Goal: Transaction & Acquisition: Purchase product/service

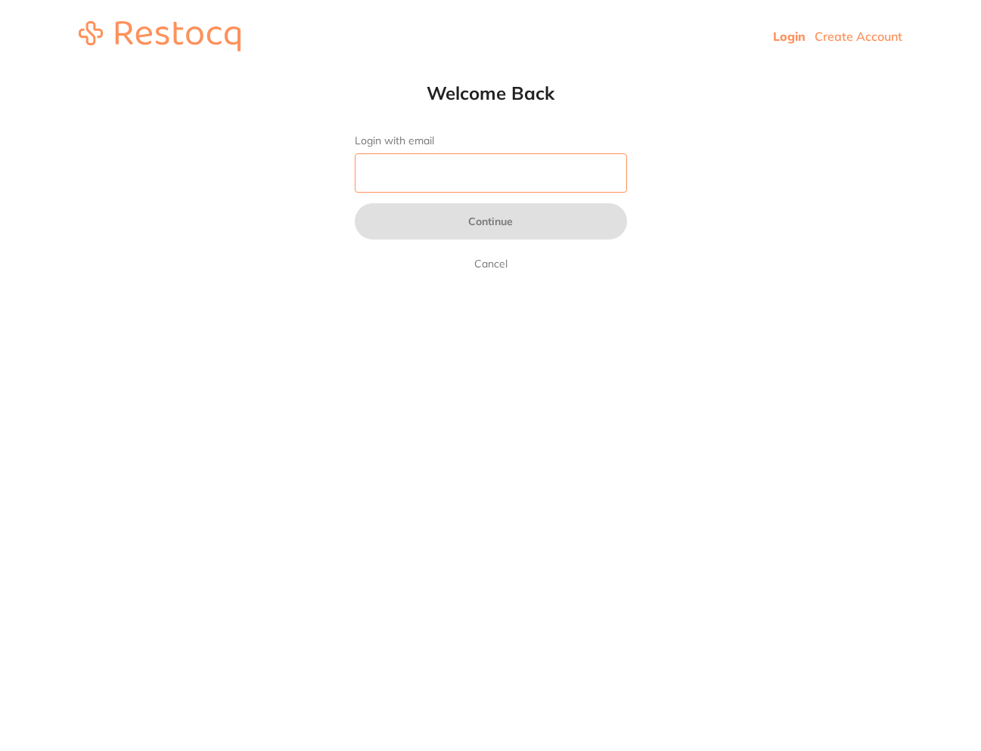
click at [512, 177] on input "Login with email" at bounding box center [491, 172] width 272 height 39
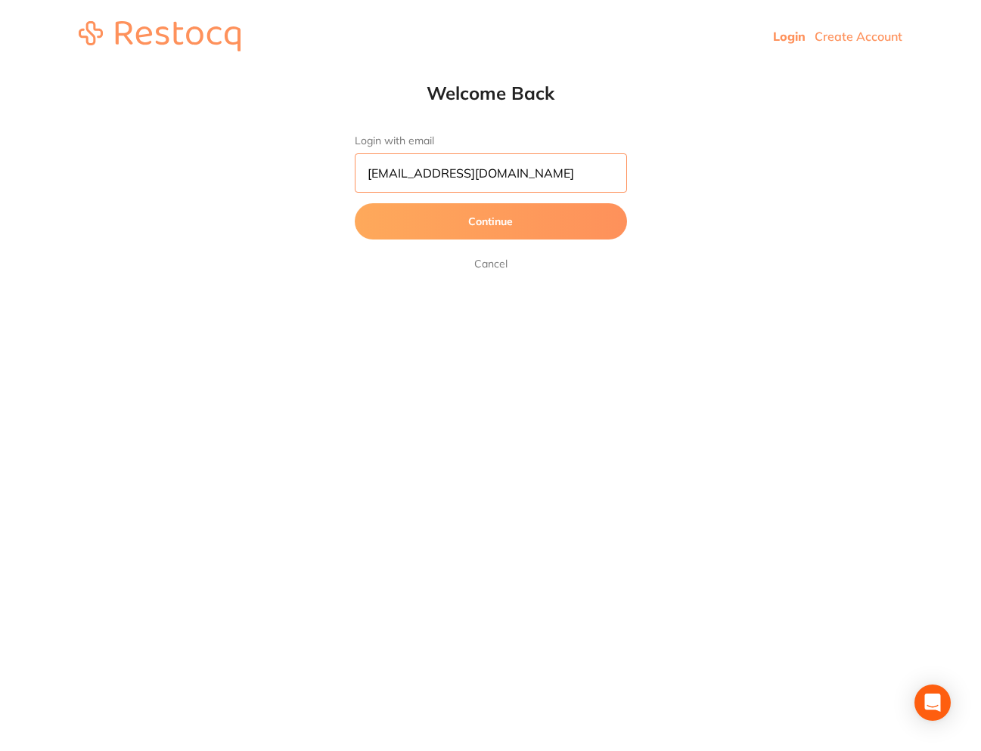
scroll to position [0, 5]
type input "[EMAIL_ADDRESS][DOMAIN_NAME]"
click at [355, 203] on button "Continue" at bounding box center [491, 221] width 272 height 36
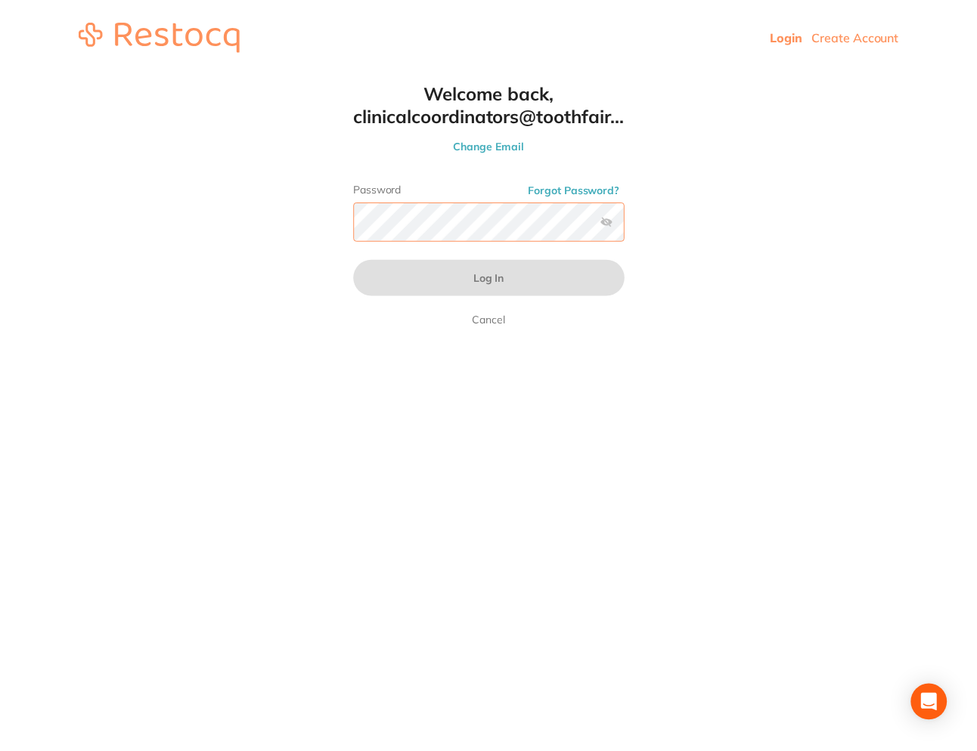
scroll to position [0, 0]
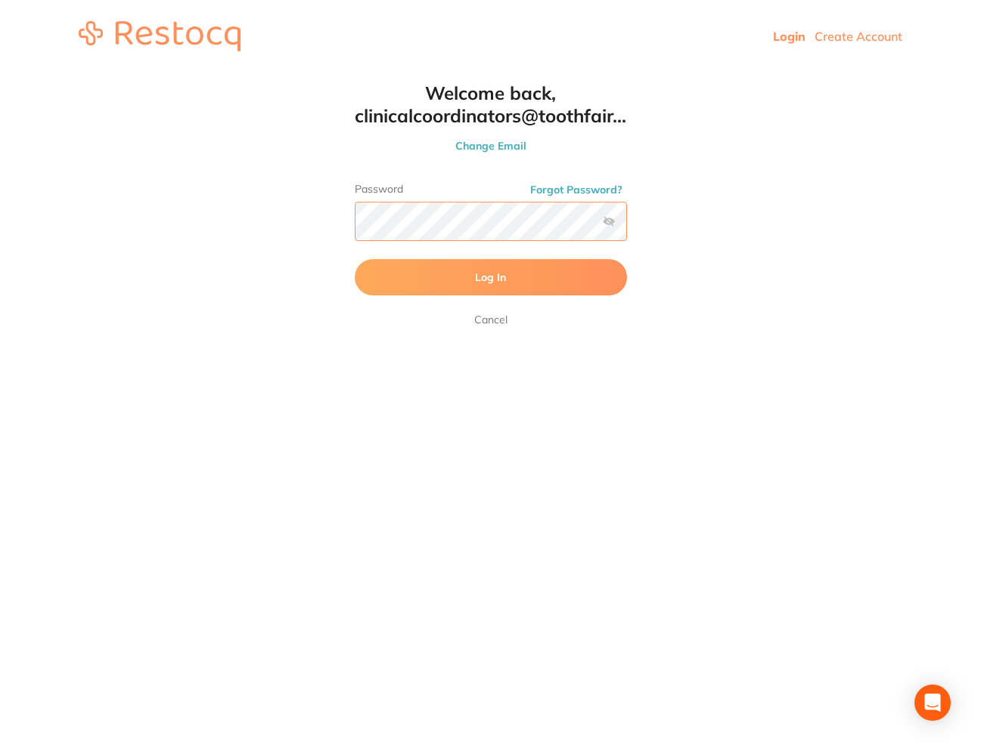
click at [355, 259] on button "Log In" at bounding box center [491, 277] width 272 height 36
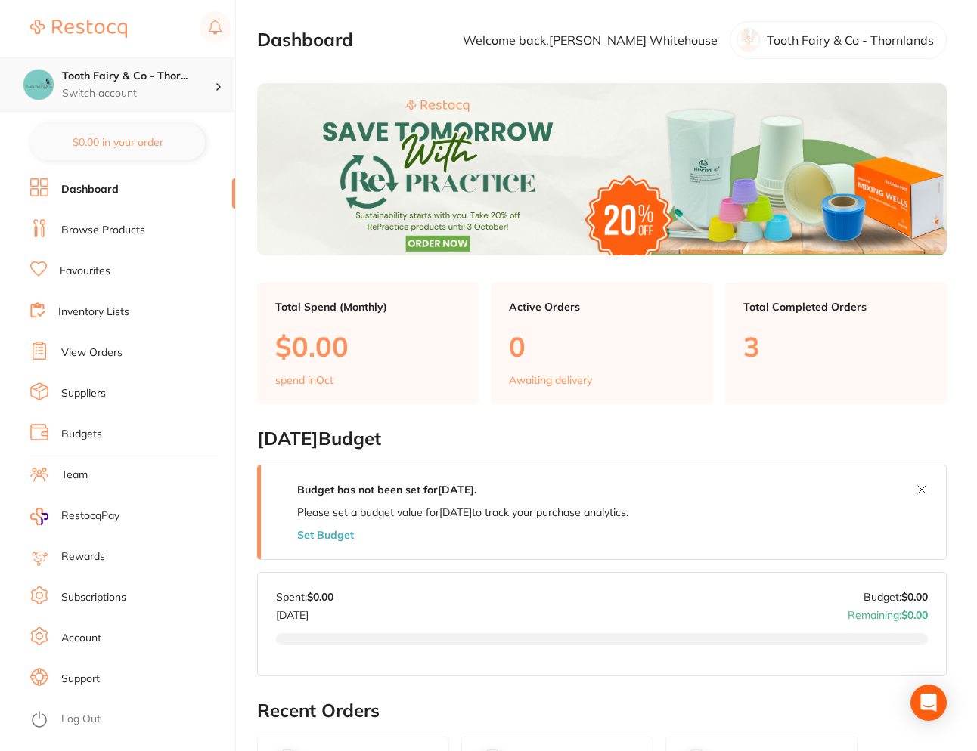
click at [140, 73] on h4 "Tooth Fairy & Co - Thor..." at bounding box center [138, 76] width 153 height 15
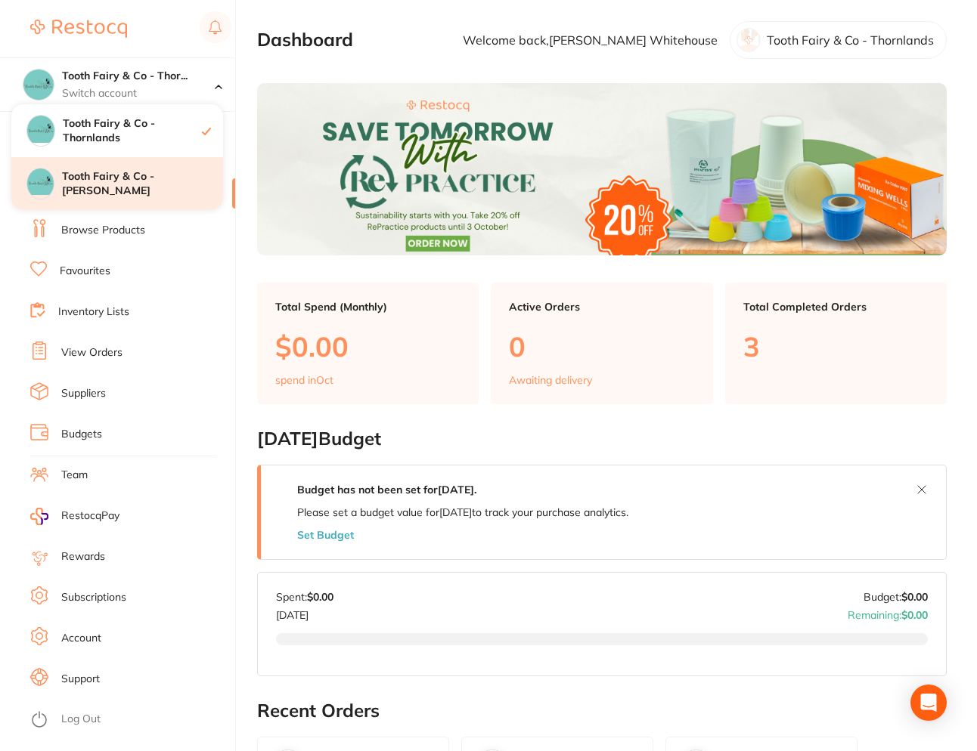
click at [136, 184] on h4 "Tooth Fairy & Co - [PERSON_NAME]" at bounding box center [142, 183] width 161 height 29
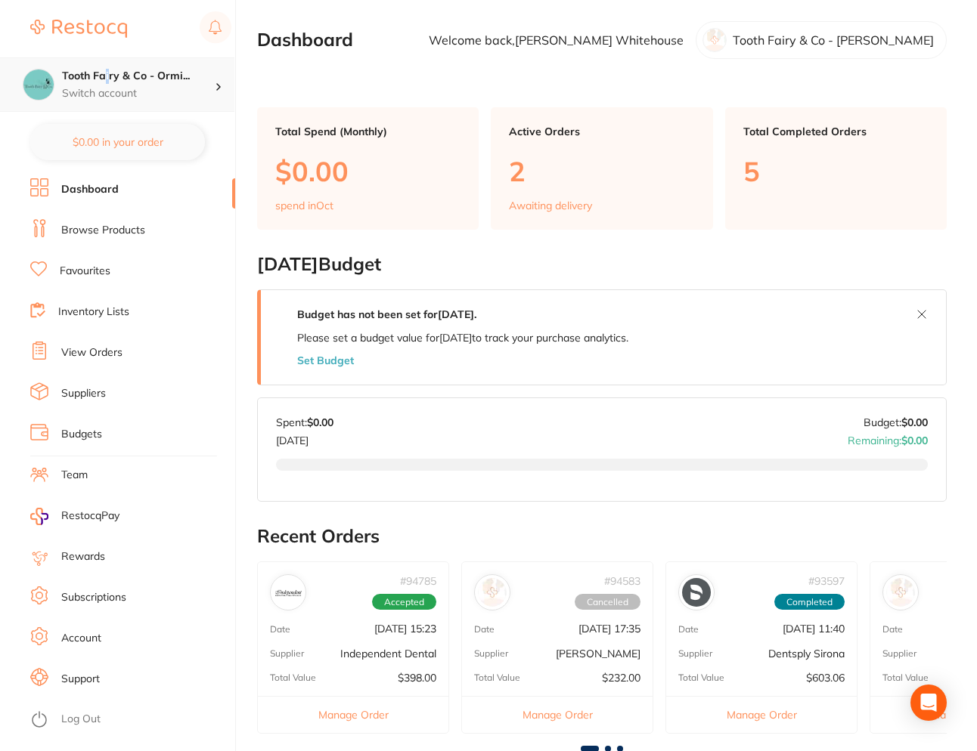
click at [107, 76] on h4 "Tooth Fairy & Co - Ormi..." at bounding box center [138, 76] width 153 height 15
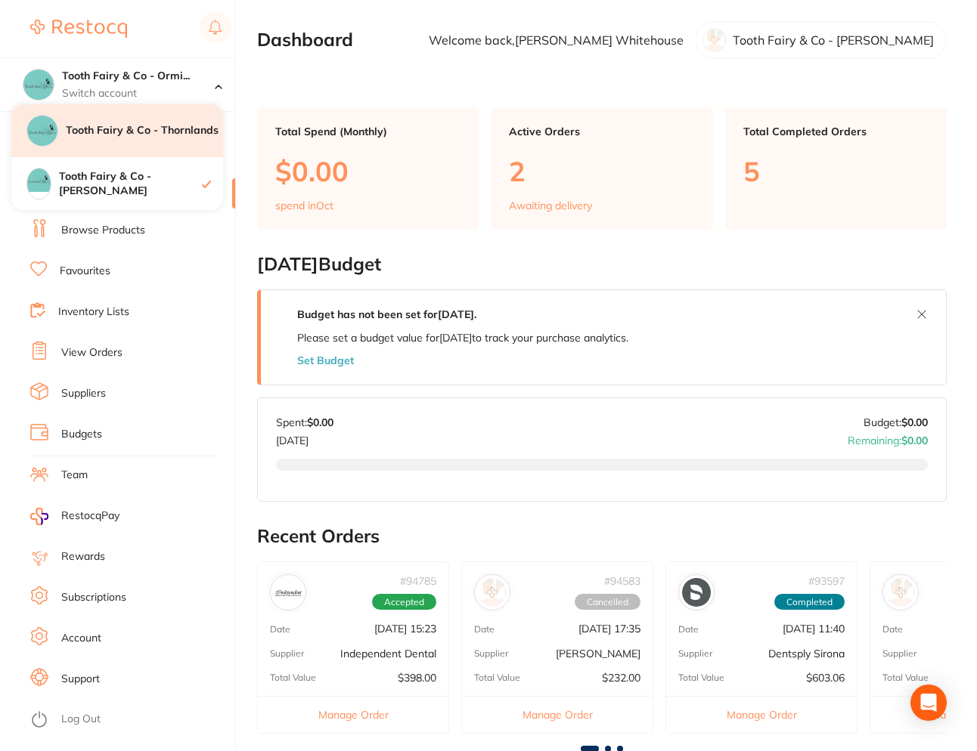
click at [138, 124] on h4 "Tooth Fairy & Co - Thornlands" at bounding box center [144, 130] width 157 height 15
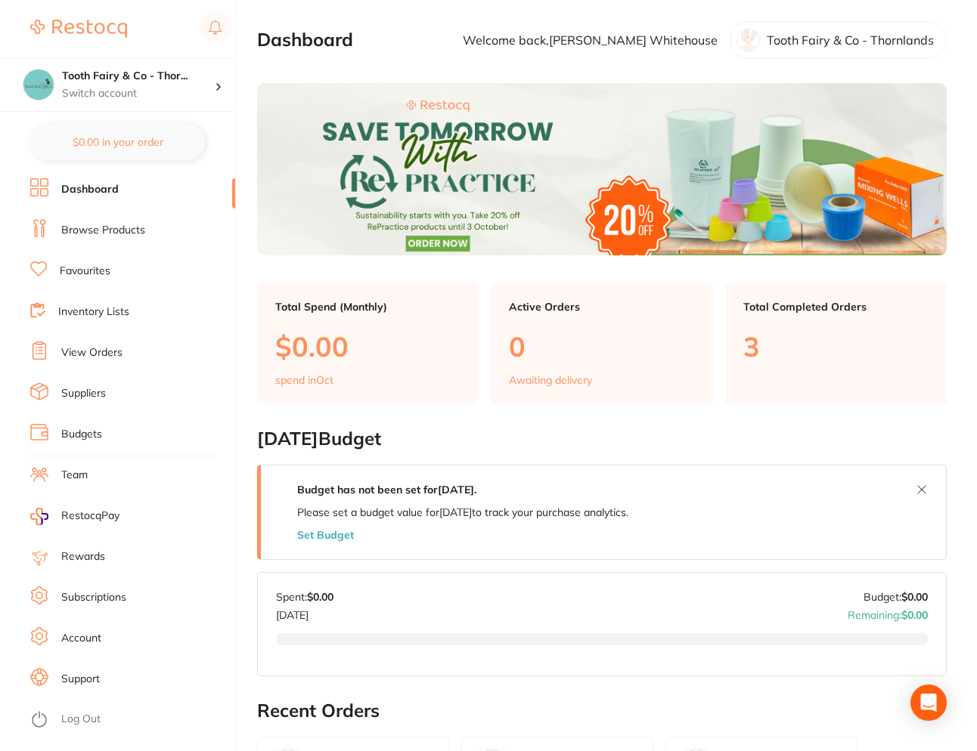
click at [115, 278] on li "Favourites" at bounding box center [132, 271] width 205 height 23
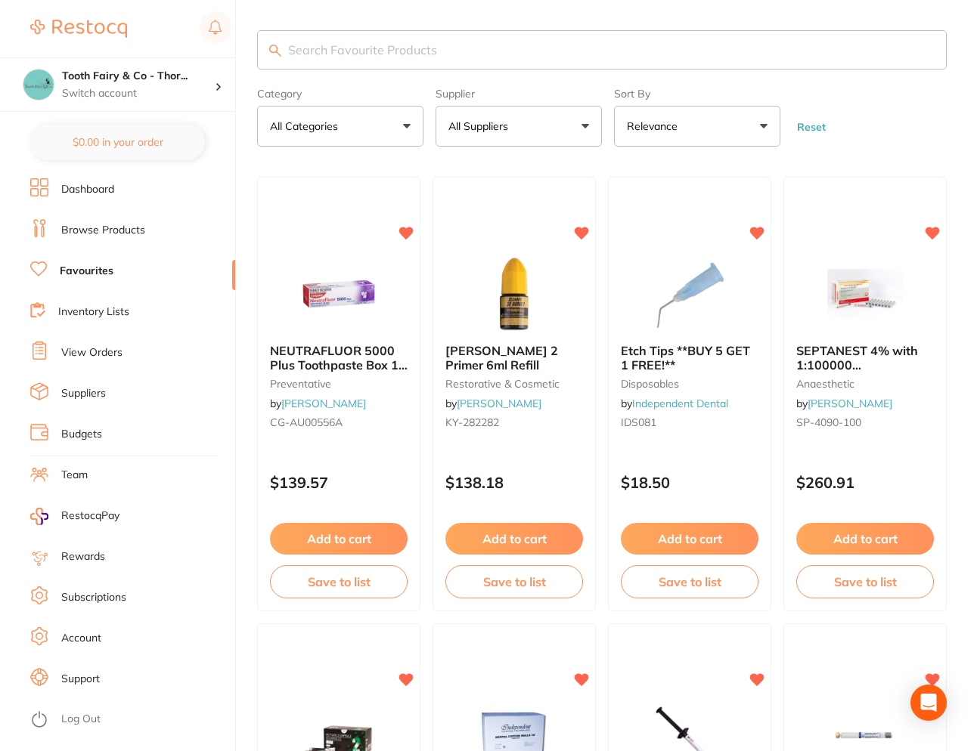
click at [401, 135] on button "All Categories" at bounding box center [340, 126] width 166 height 41
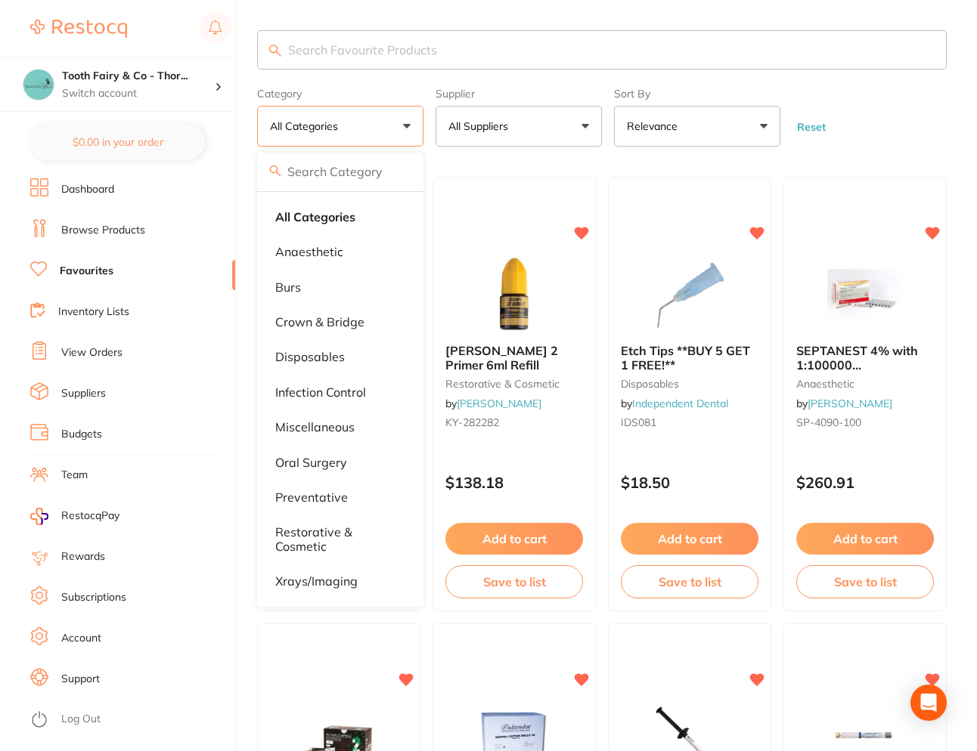
click at [402, 134] on button "All Categories" at bounding box center [340, 126] width 166 height 41
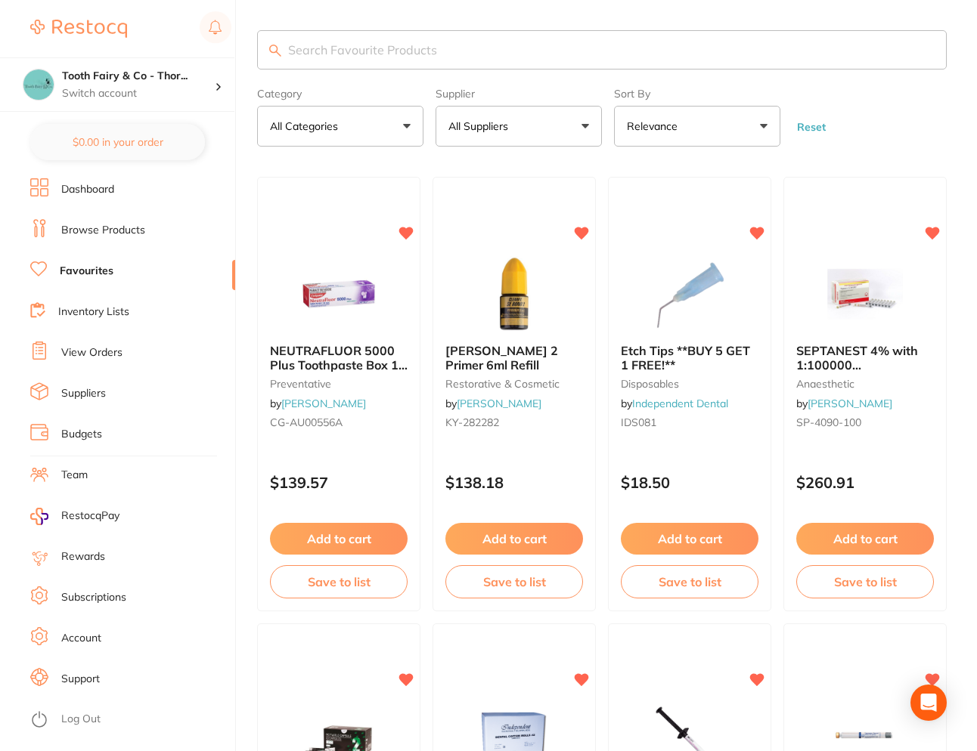
click at [597, 116] on button "All Suppliers" at bounding box center [518, 126] width 166 height 41
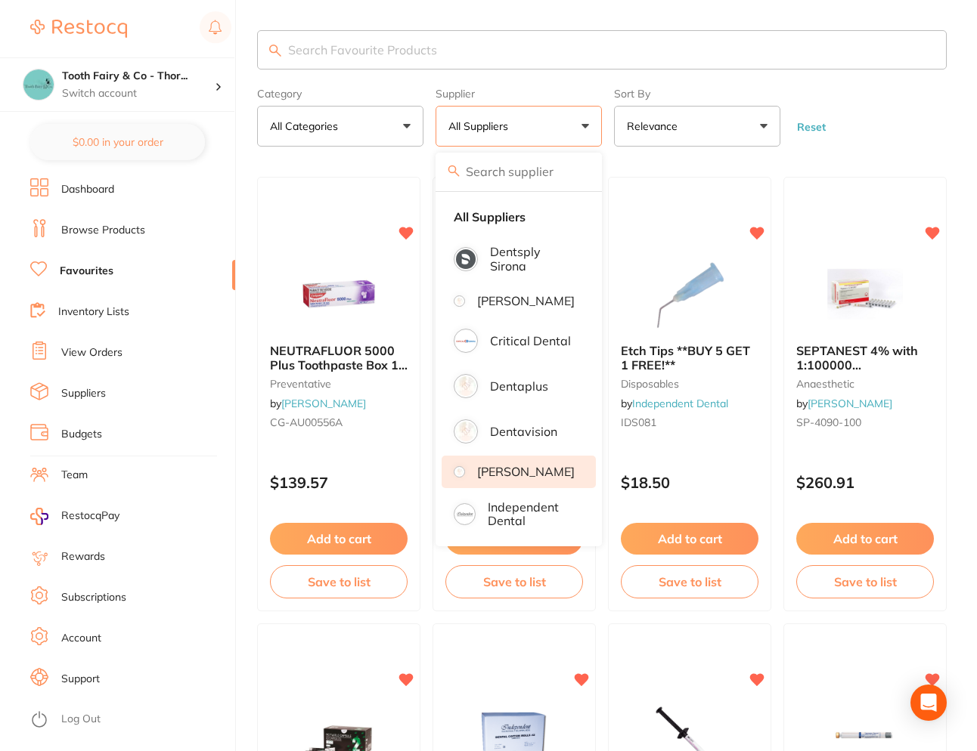
click at [523, 479] on p "[PERSON_NAME]" at bounding box center [526, 472] width 98 height 14
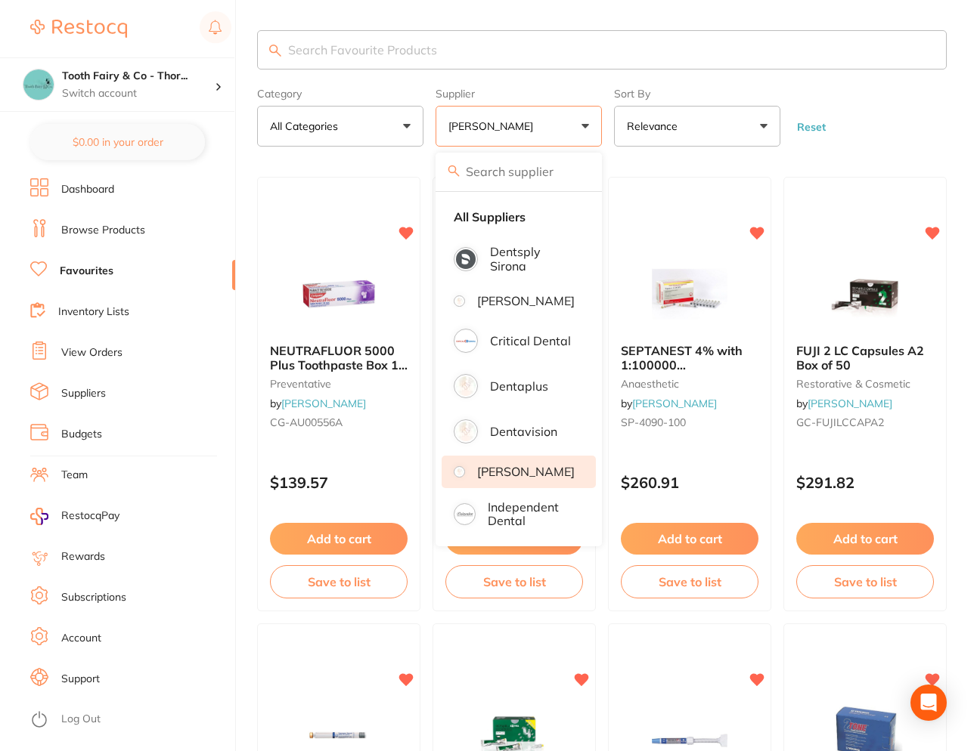
click at [111, 226] on link "Browse Products" at bounding box center [103, 230] width 84 height 15
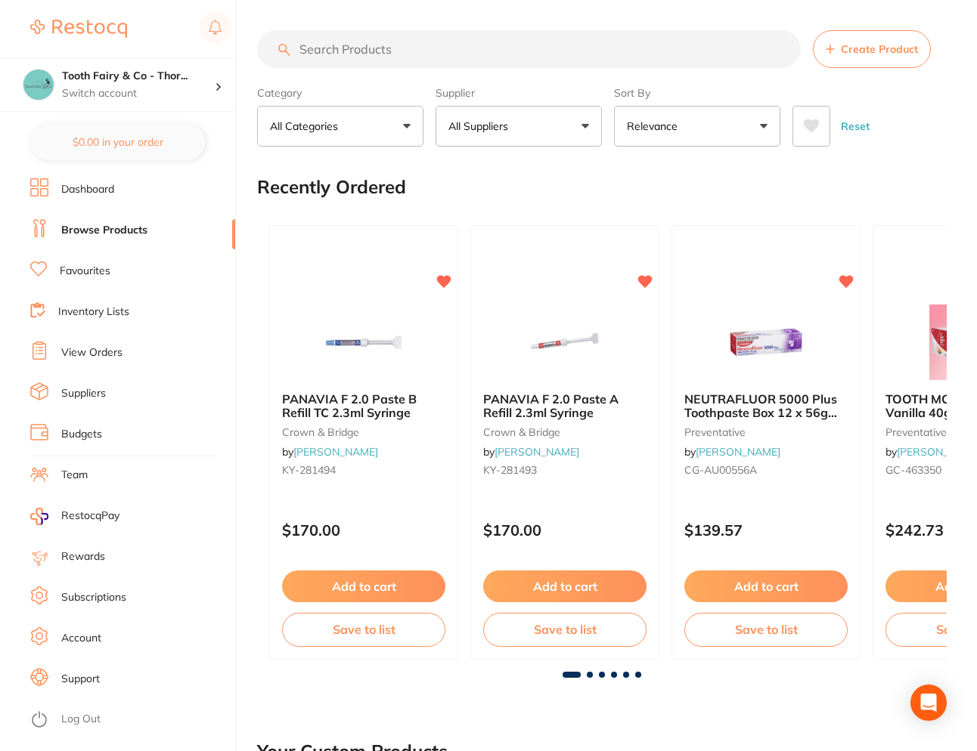
click at [463, 54] on input "search" at bounding box center [529, 49] width 544 height 38
click at [351, 48] on input "search" at bounding box center [529, 49] width 544 height 38
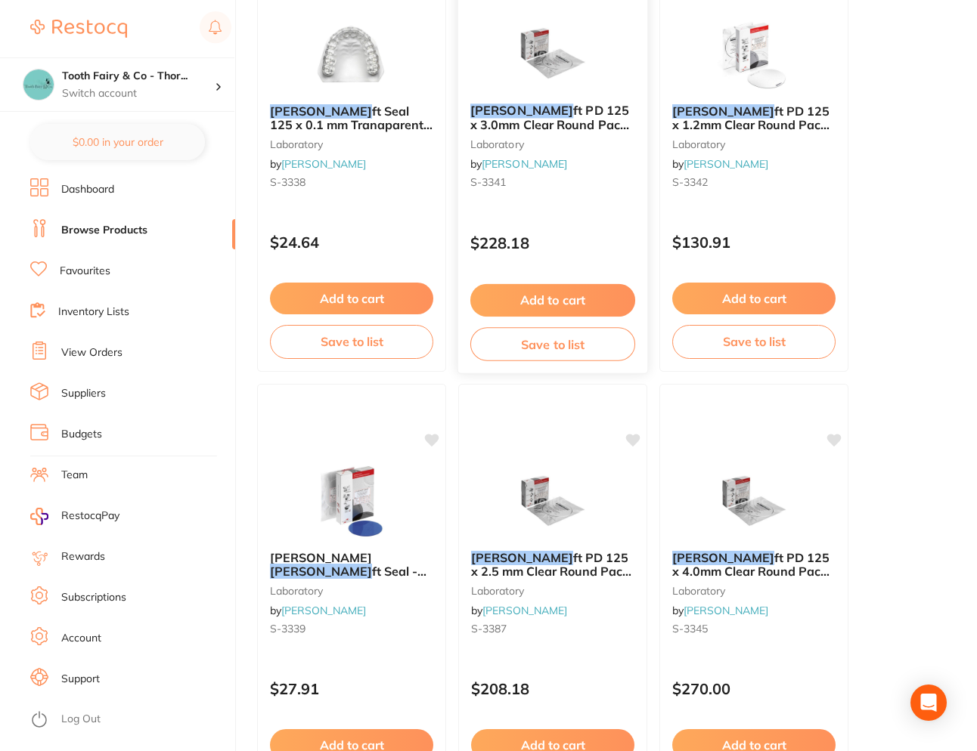
scroll to position [378, 0]
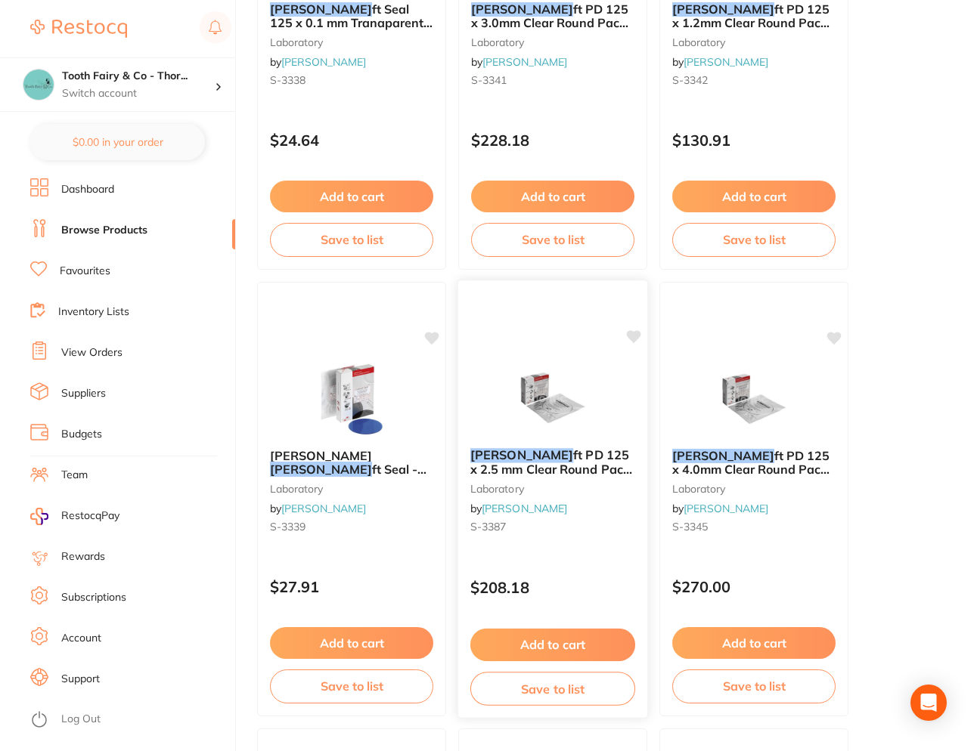
type input "duraso"
click at [553, 372] on img at bounding box center [552, 398] width 99 height 76
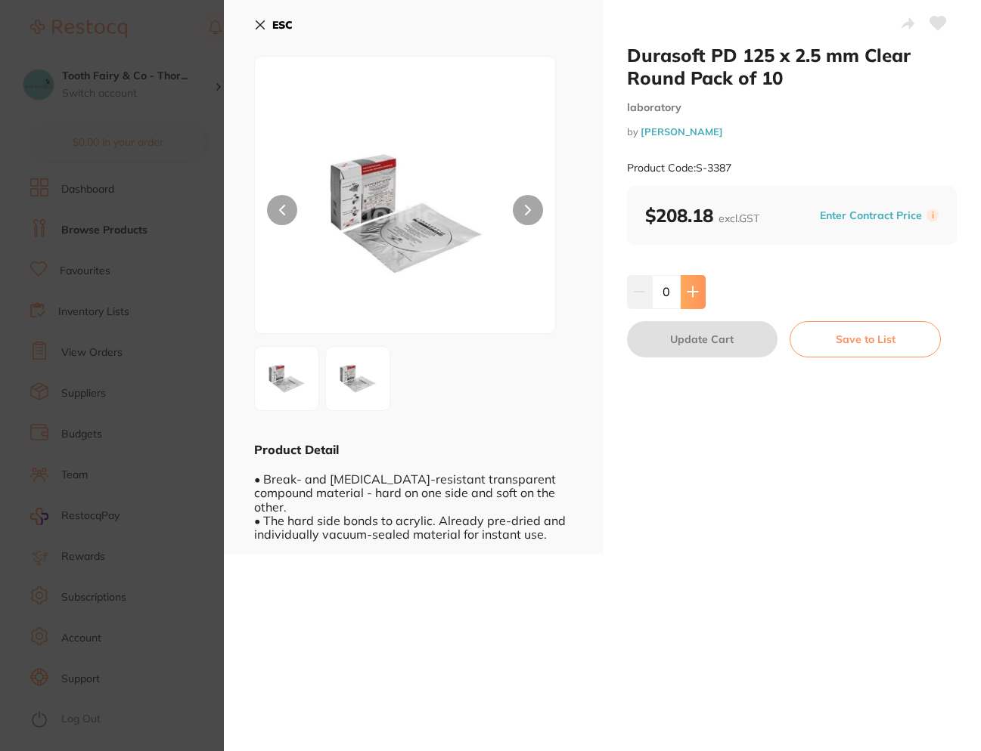
click at [687, 292] on icon at bounding box center [692, 292] width 10 height 10
type input "2"
click at [717, 336] on button "Update Cart" at bounding box center [702, 339] width 151 height 36
checkbox input "false"
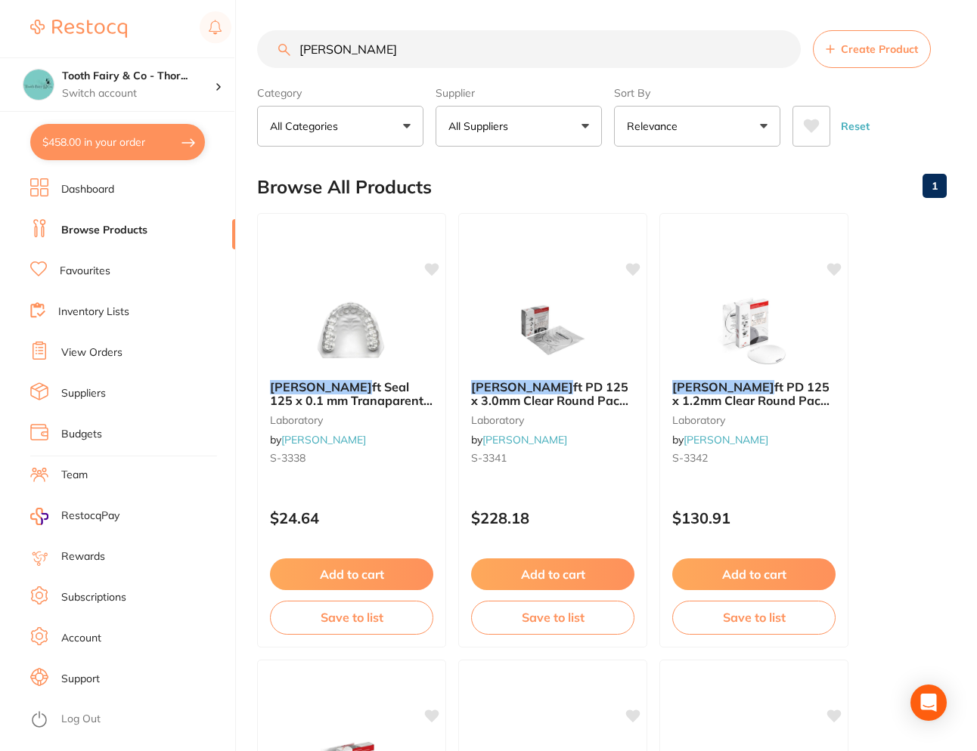
click at [83, 391] on link "Suppliers" at bounding box center [83, 393] width 45 height 15
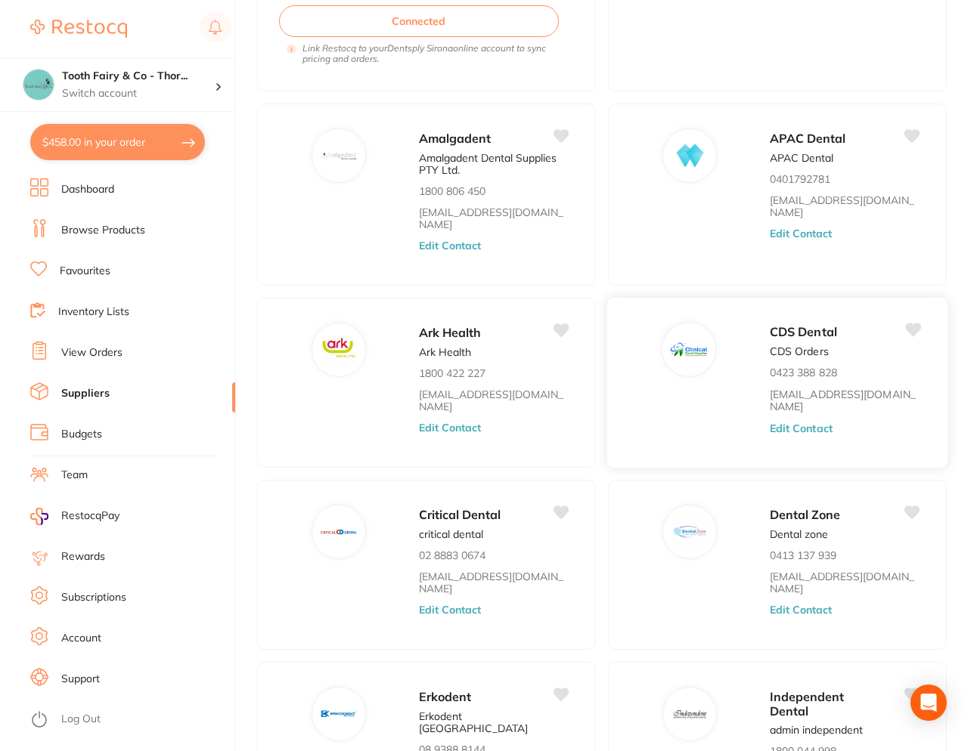
scroll to position [675, 0]
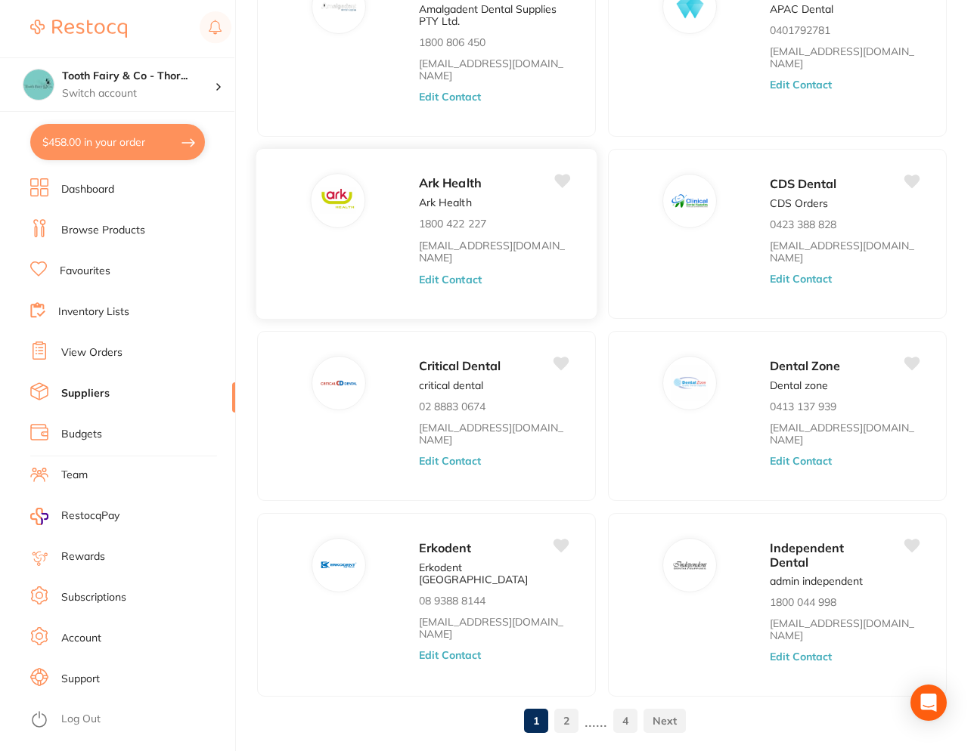
click at [569, 706] on link "2" at bounding box center [566, 721] width 24 height 30
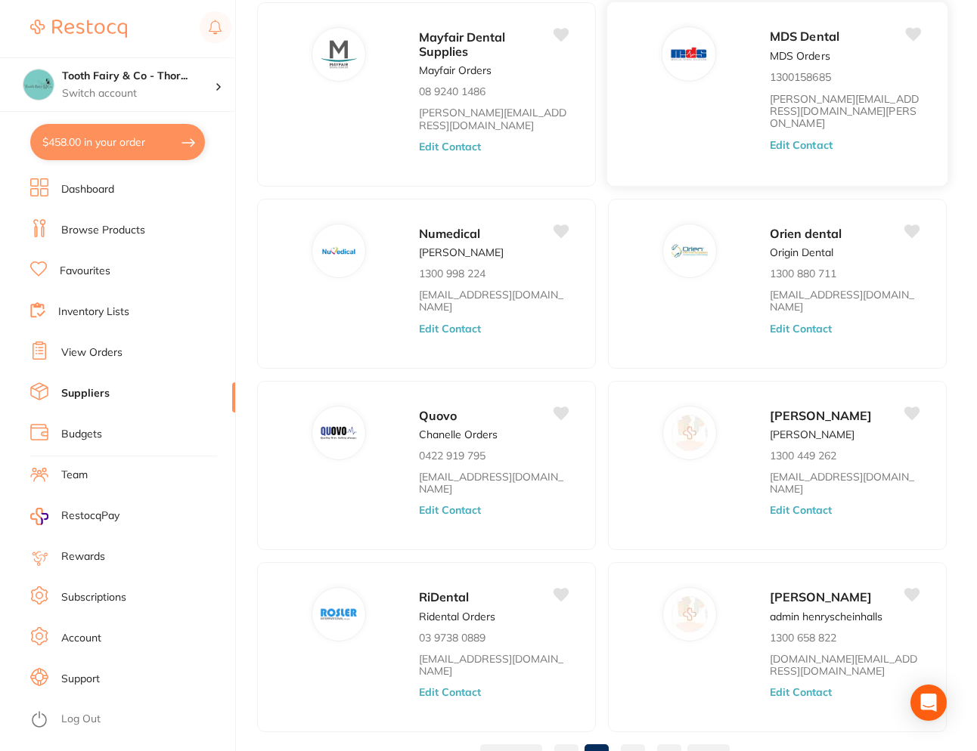
scroll to position [553, 0]
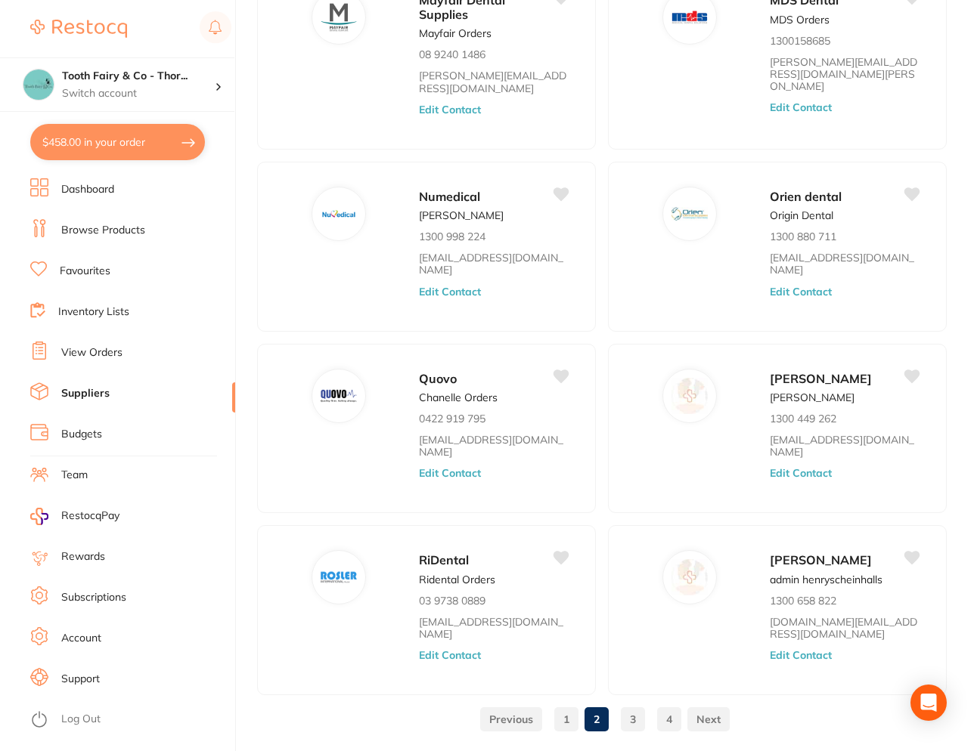
click at [572, 705] on link "1" at bounding box center [566, 720] width 24 height 30
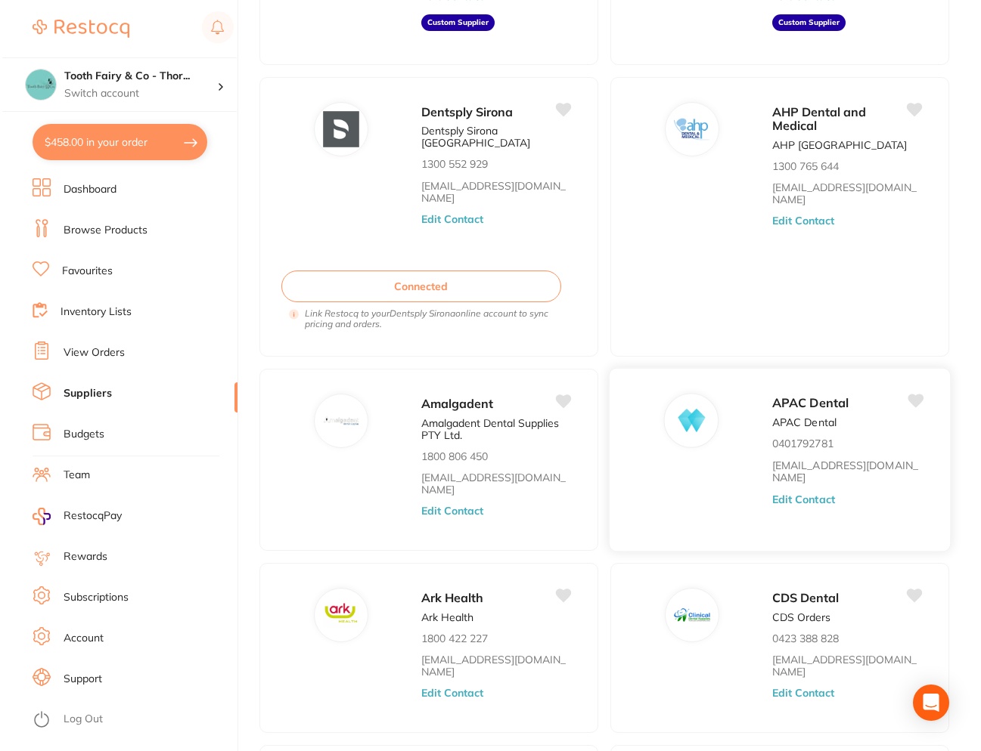
scroll to position [0, 0]
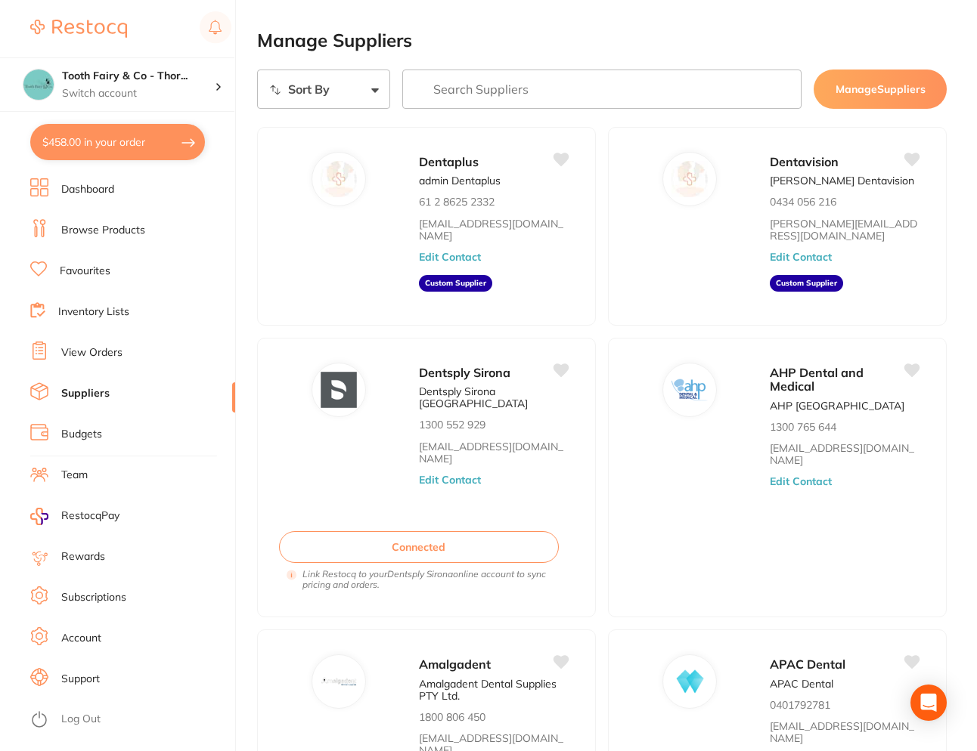
click at [435, 94] on input "search" at bounding box center [601, 89] width 399 height 39
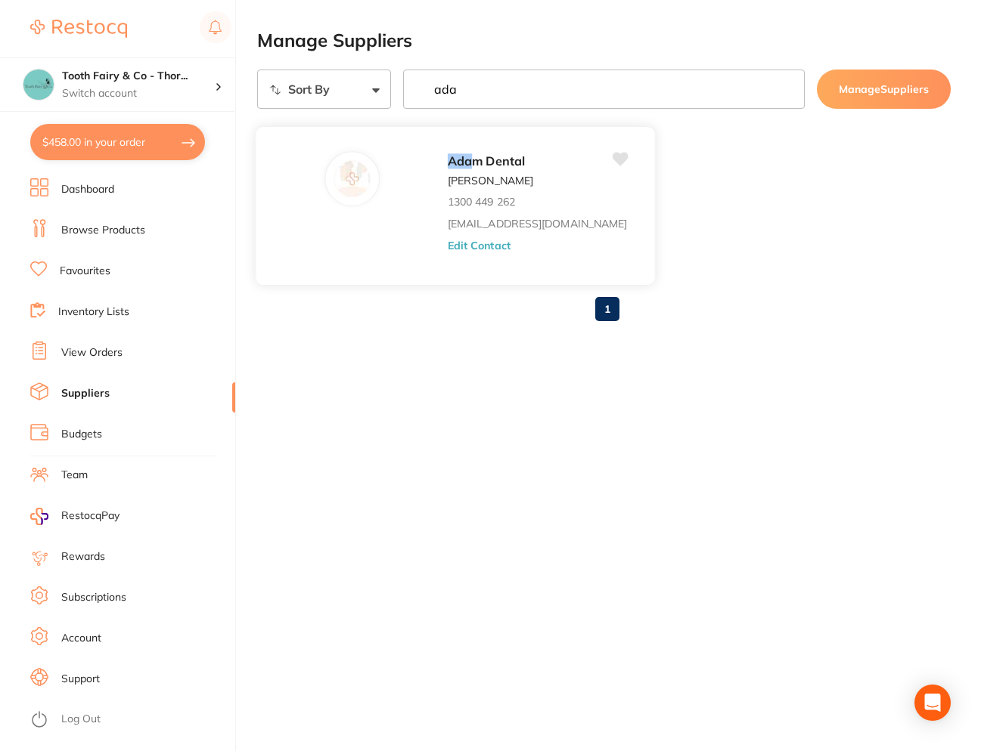
type input "ada"
click at [448, 189] on div "Ada m Dental Adam Dental 1300 449 262 save@adamdental.com.au Edit Contact" at bounding box center [544, 210] width 192 height 118
click at [95, 225] on link "Browse Products" at bounding box center [103, 230] width 84 height 15
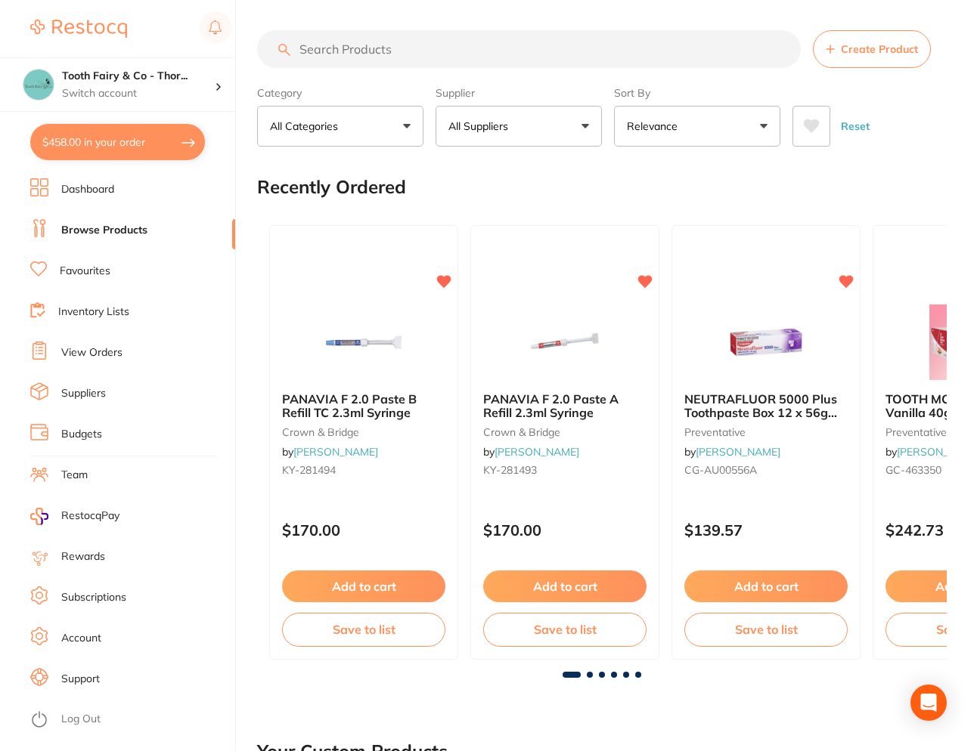
click at [562, 120] on button "All Suppliers" at bounding box center [518, 126] width 166 height 41
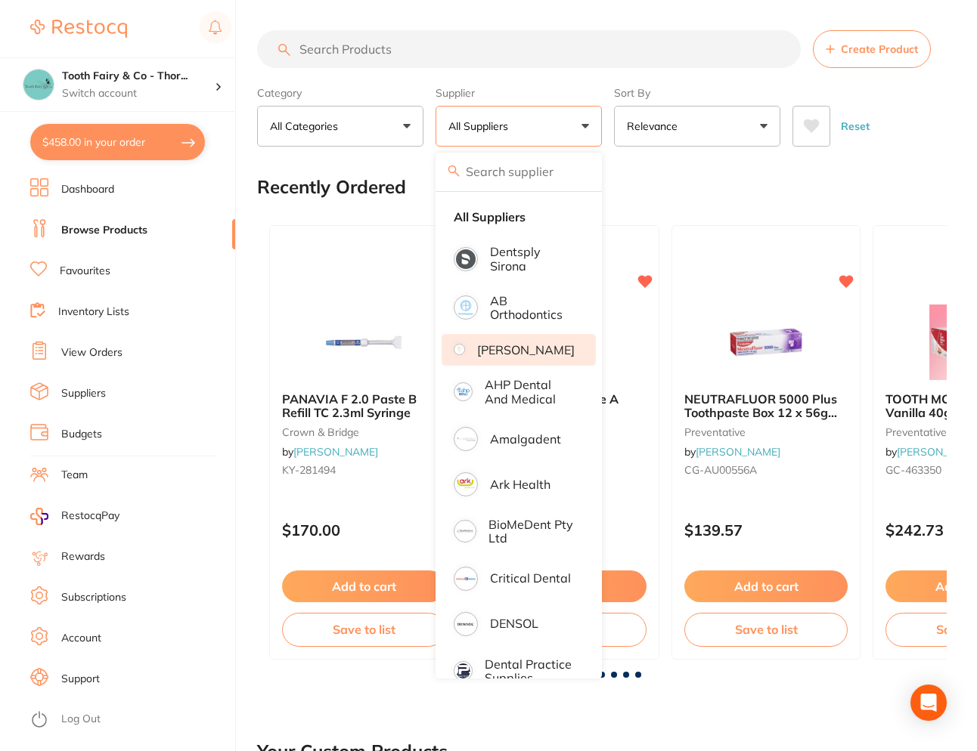
click at [530, 355] on p "Adam Dental" at bounding box center [526, 350] width 98 height 14
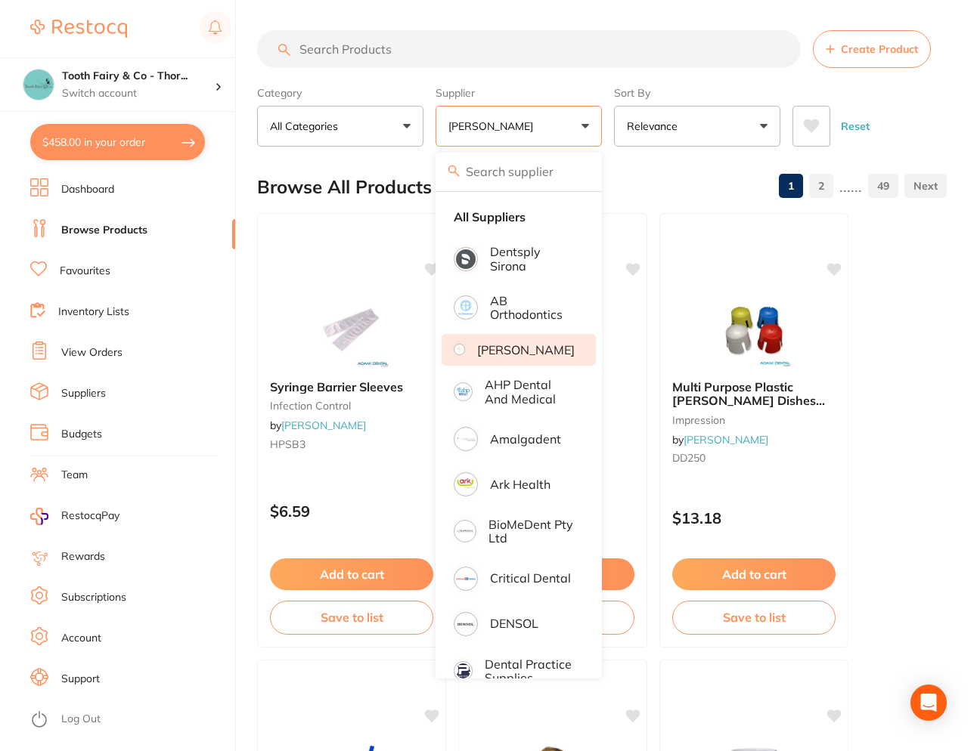
click at [397, 54] on input "search" at bounding box center [529, 49] width 544 height 38
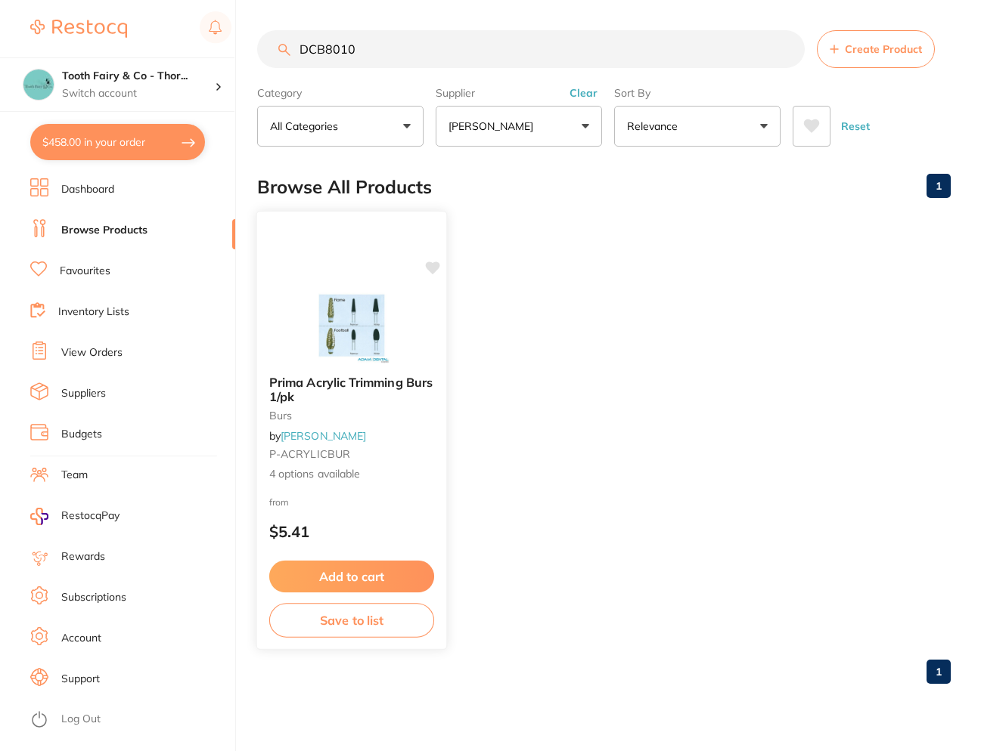
type input "DCB8010"
click at [361, 322] on img at bounding box center [351, 325] width 99 height 76
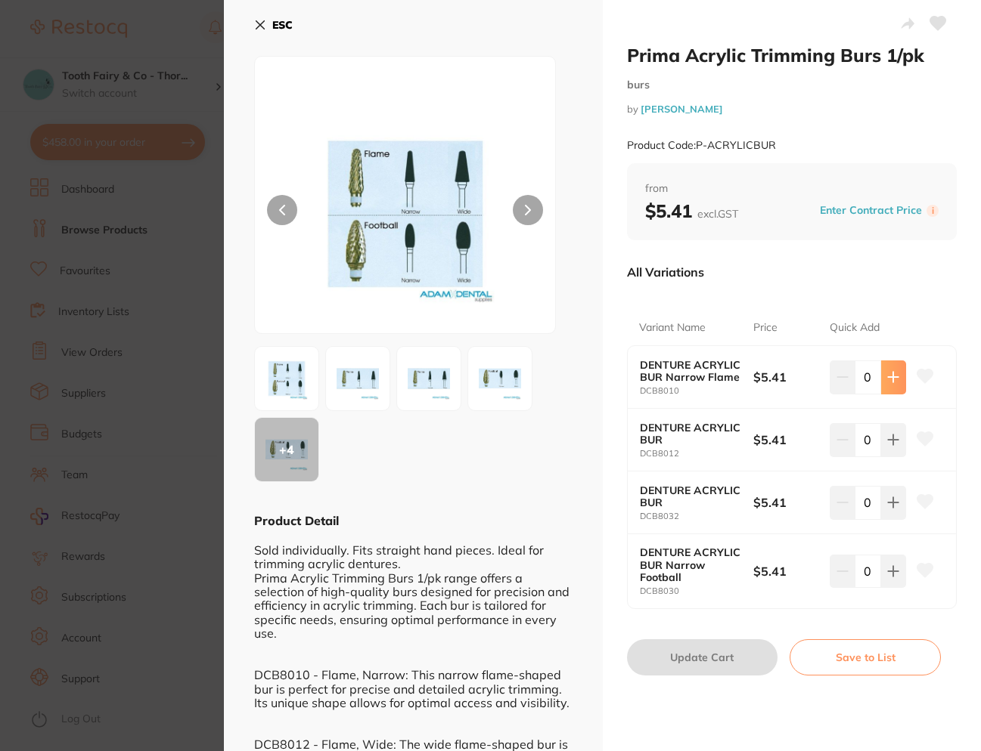
click at [889, 386] on button at bounding box center [893, 377] width 25 height 33
type input "1"
click at [891, 498] on icon at bounding box center [893, 503] width 12 height 12
type input "1"
click at [724, 654] on button "Update Cart" at bounding box center [702, 658] width 151 height 36
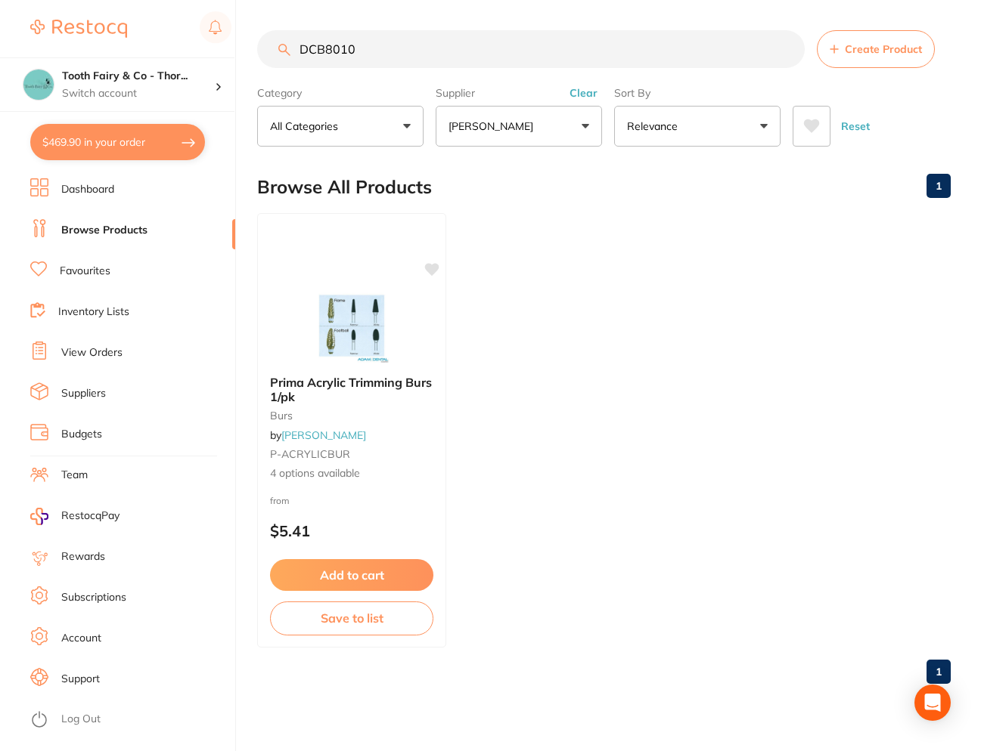
click at [126, 145] on button "$469.90 in your order" at bounding box center [117, 142] width 175 height 36
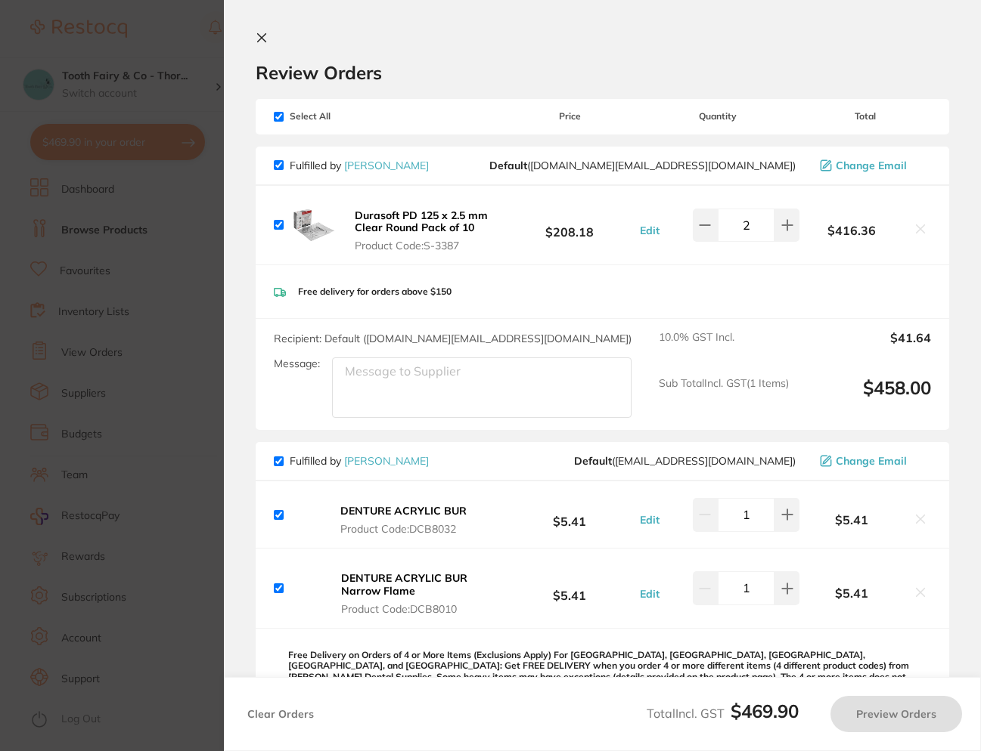
checkbox input "true"
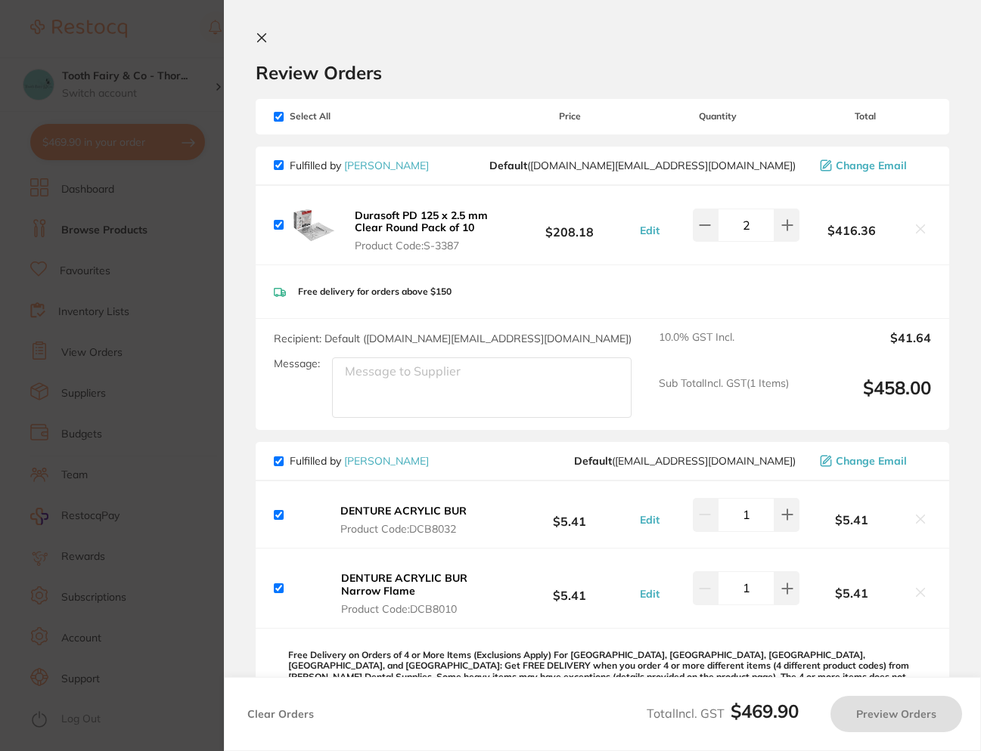
checkbox input "true"
click at [906, 709] on button "Preview Orders" at bounding box center [896, 714] width 132 height 36
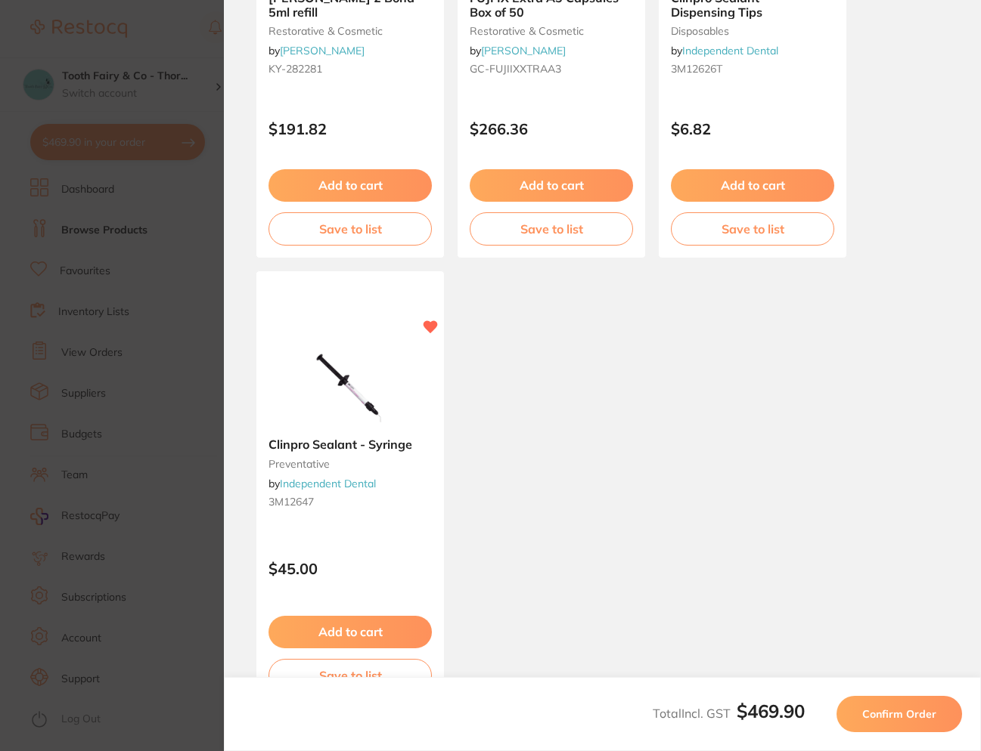
scroll to position [1260, 0]
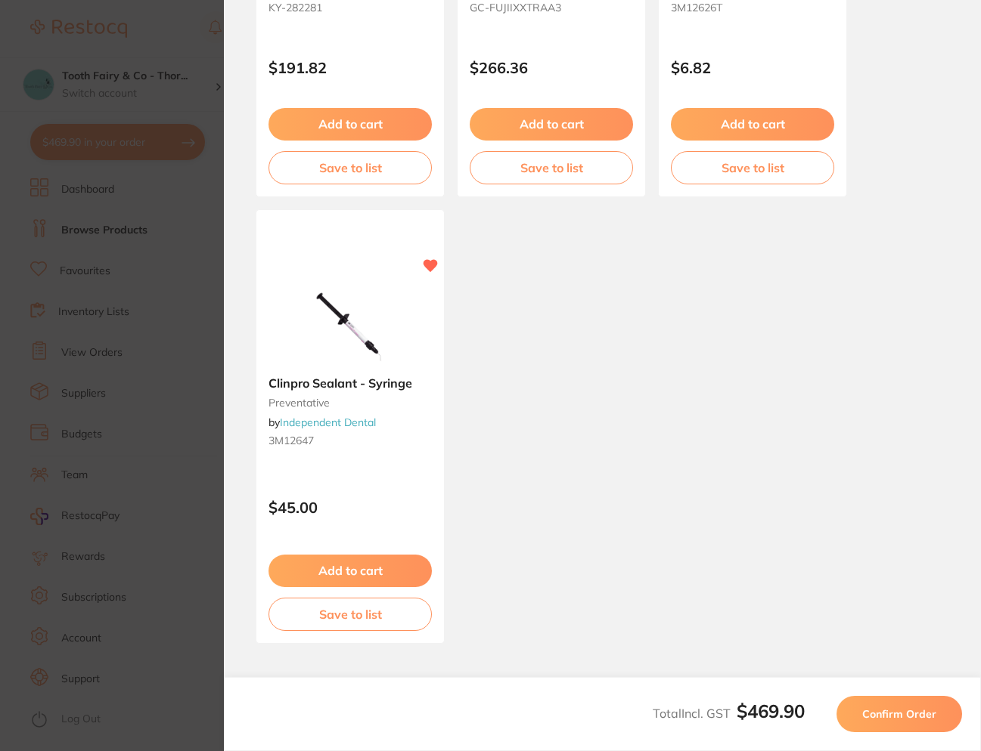
click at [916, 711] on span "Confirm Order" at bounding box center [899, 715] width 74 height 14
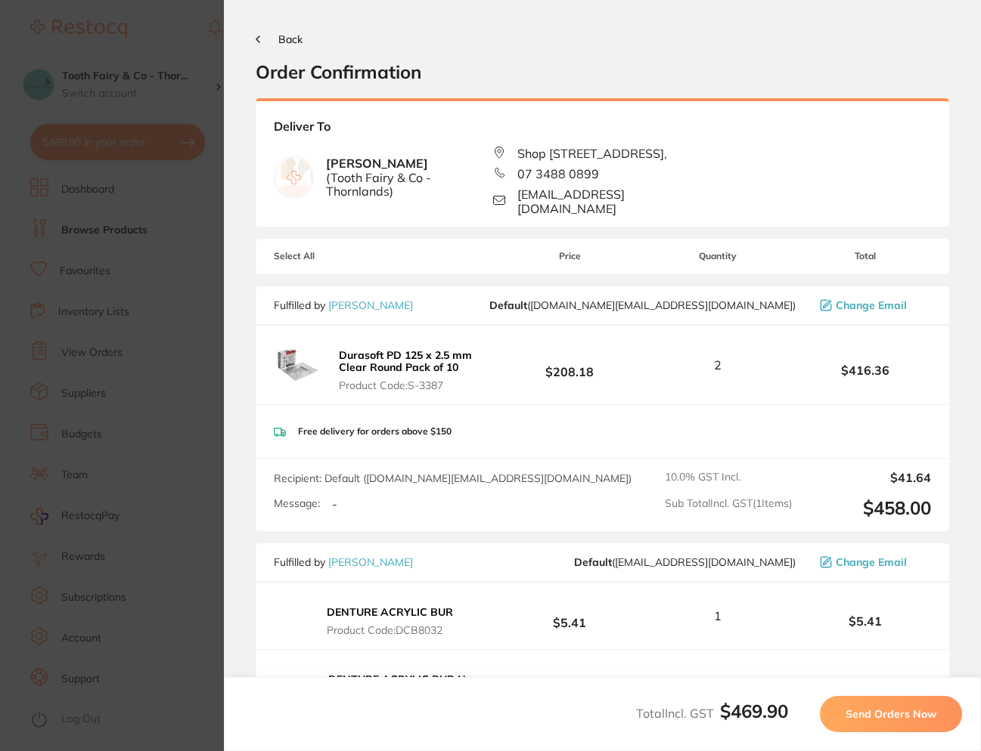
scroll to position [302, 0]
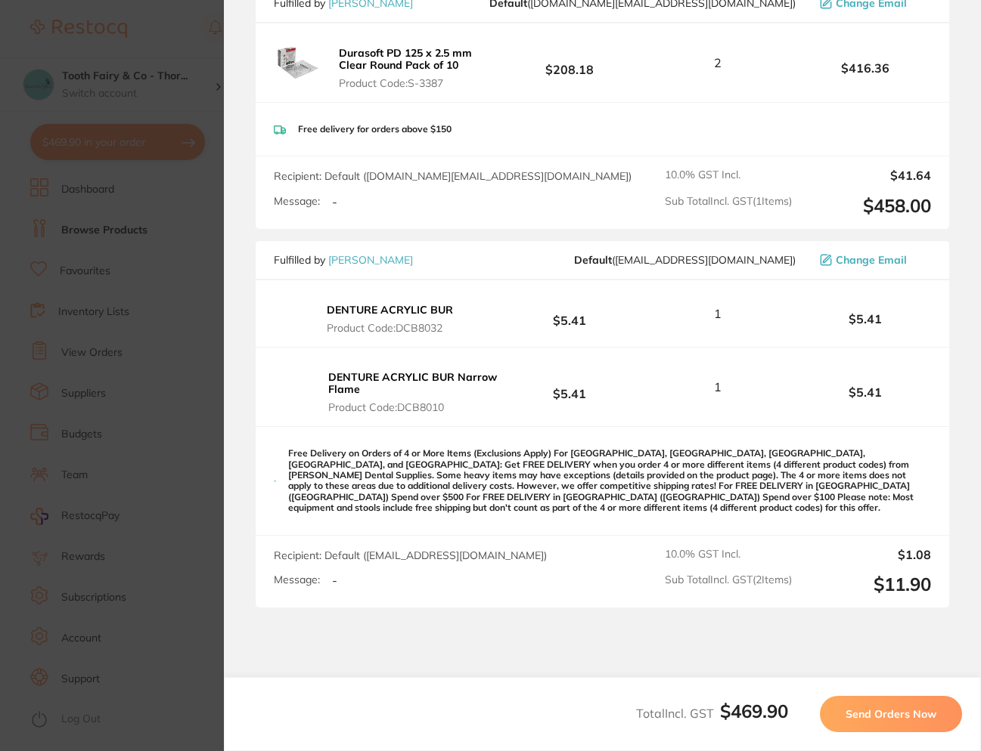
click at [885, 714] on span "Send Orders Now" at bounding box center [890, 715] width 91 height 14
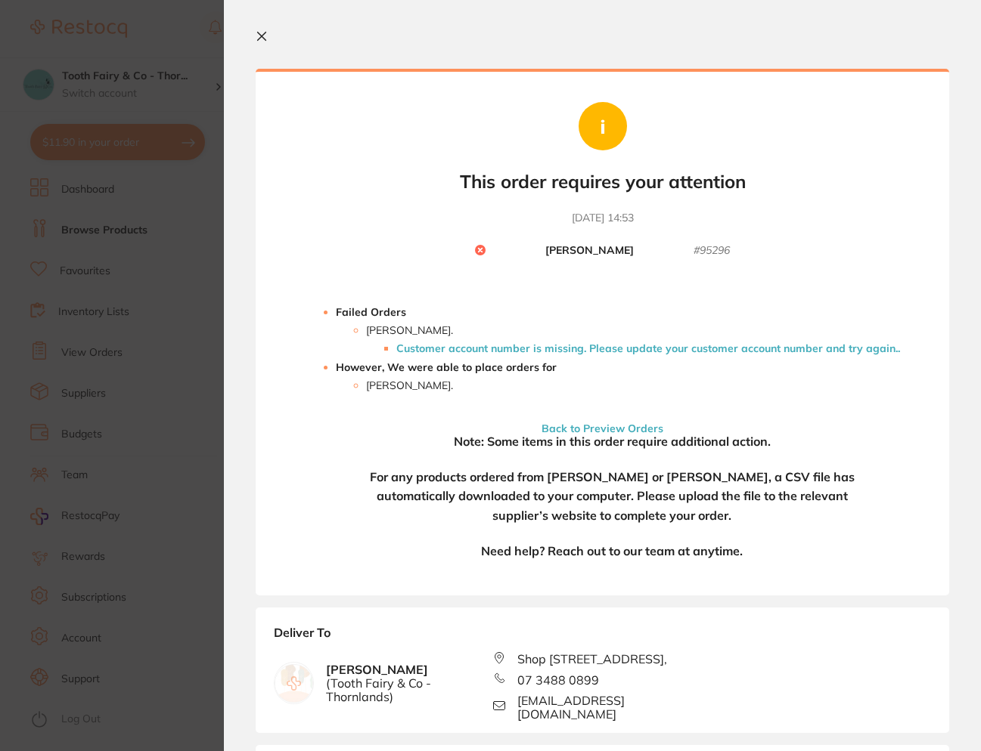
scroll to position [0, 0]
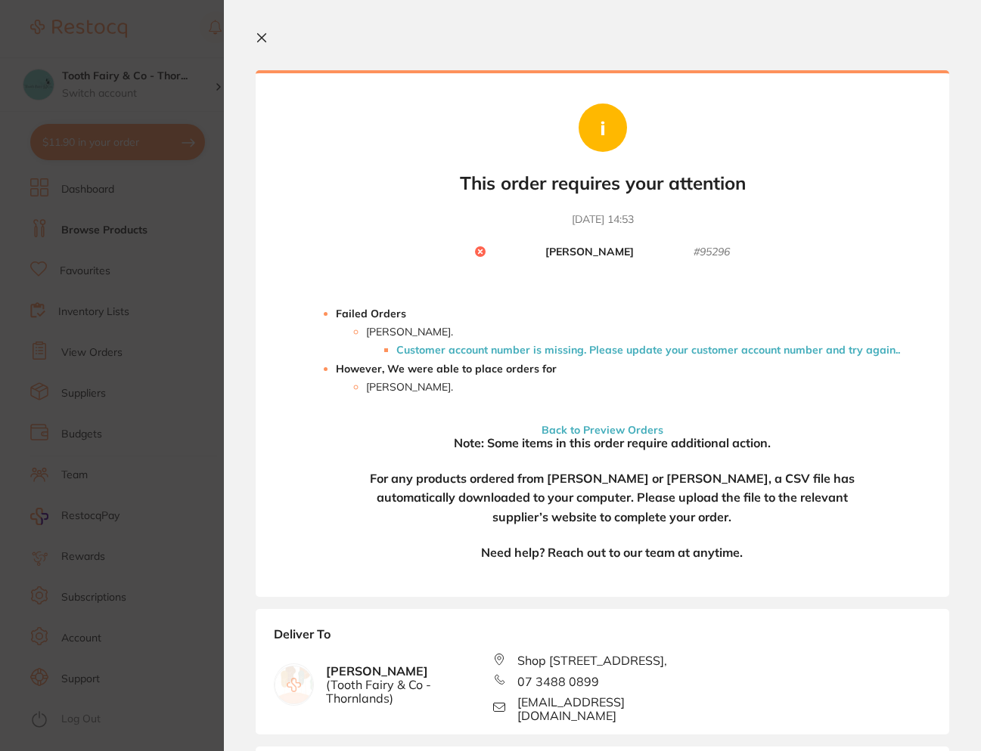
click at [578, 255] on b "Adam Dental" at bounding box center [589, 253] width 88 height 14
click at [695, 349] on li "Customer account number is missing. Please update your customer account number …" at bounding box center [648, 350] width 504 height 12
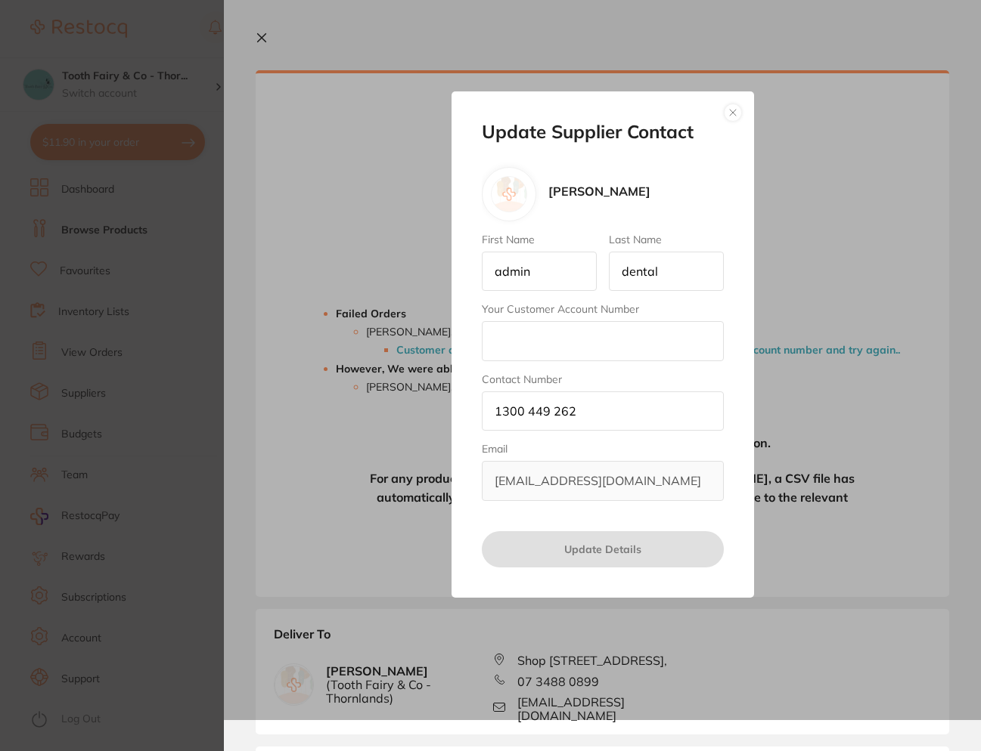
click at [609, 338] on input "Your Customer Account Number" at bounding box center [603, 340] width 242 height 39
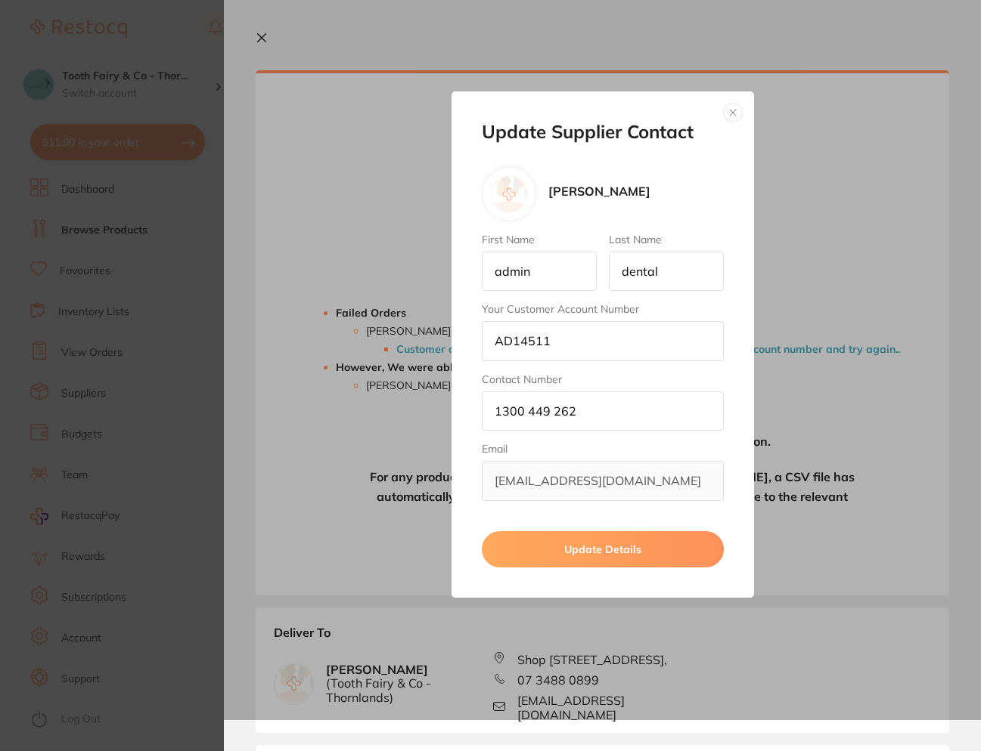
type input "AD14511"
click at [590, 554] on button "Update Details" at bounding box center [603, 549] width 242 height 36
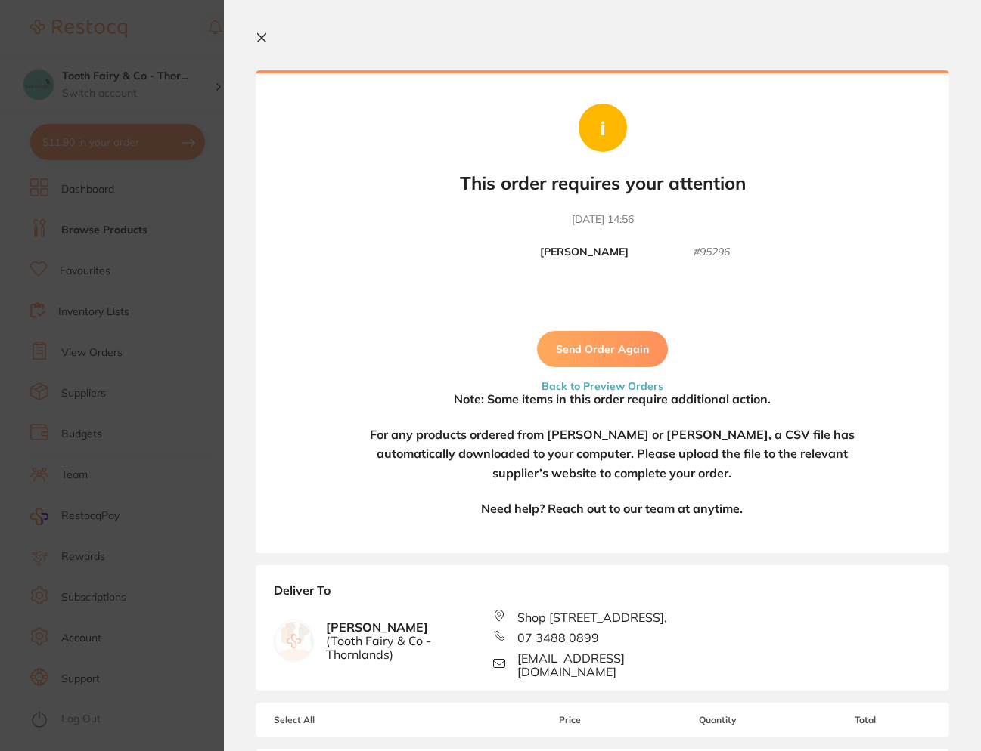
click at [606, 355] on button "Send Order Again" at bounding box center [602, 349] width 131 height 36
